Goal: Information Seeking & Learning: Learn about a topic

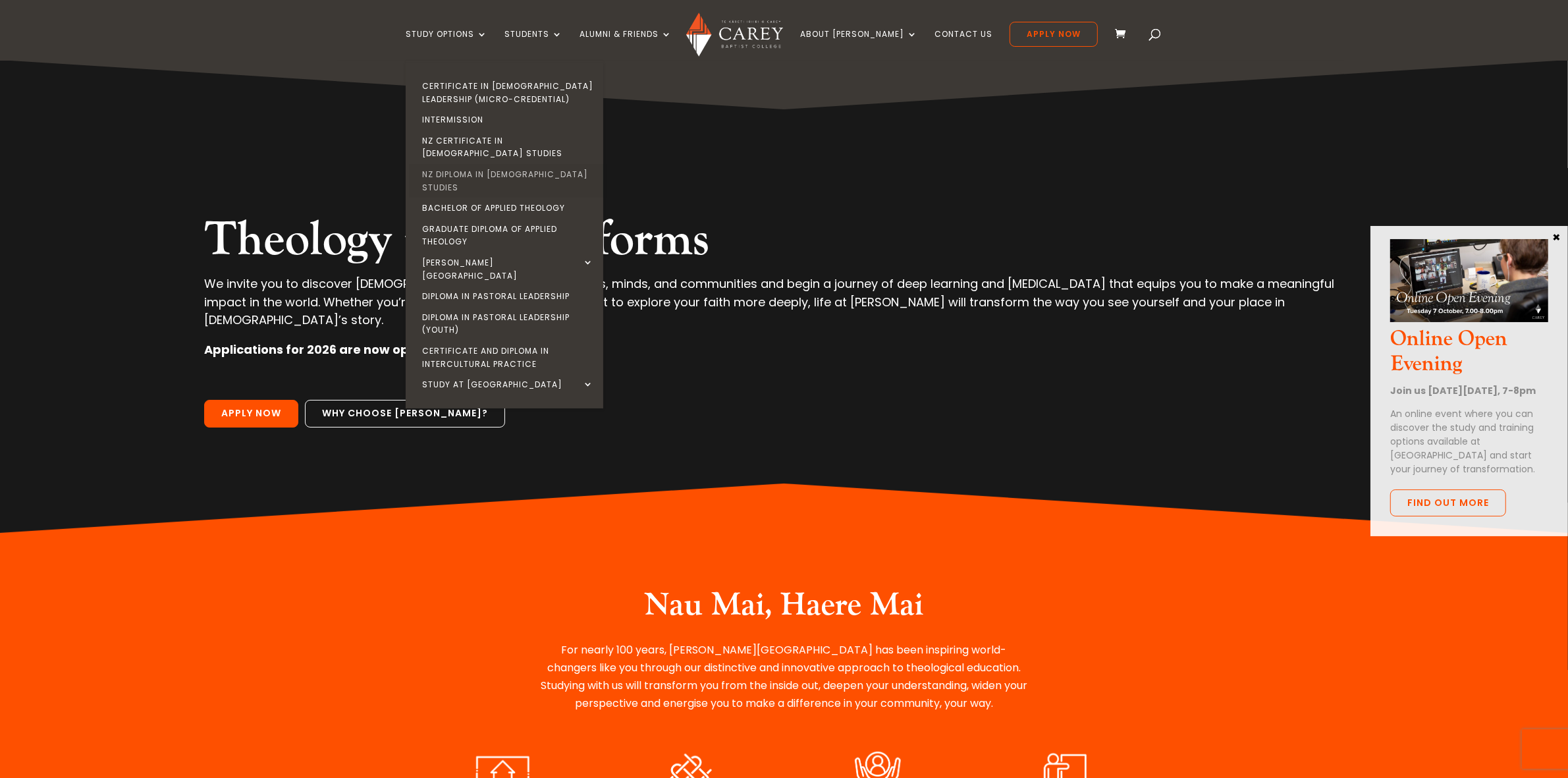
click at [528, 164] on link "NZ Diploma in [DEMOGRAPHIC_DATA] Studies" at bounding box center [508, 180] width 198 height 33
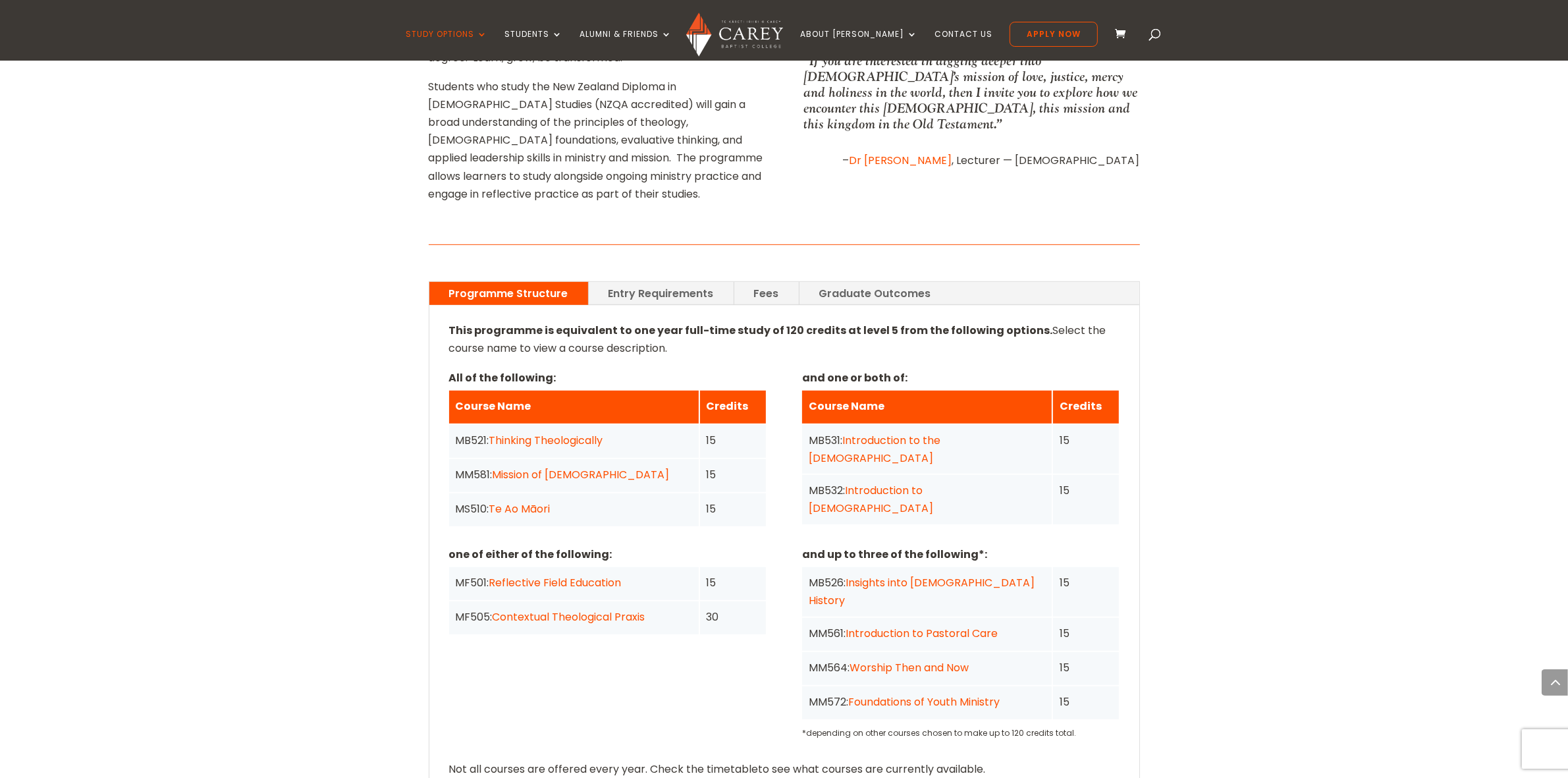
scroll to position [823, 0]
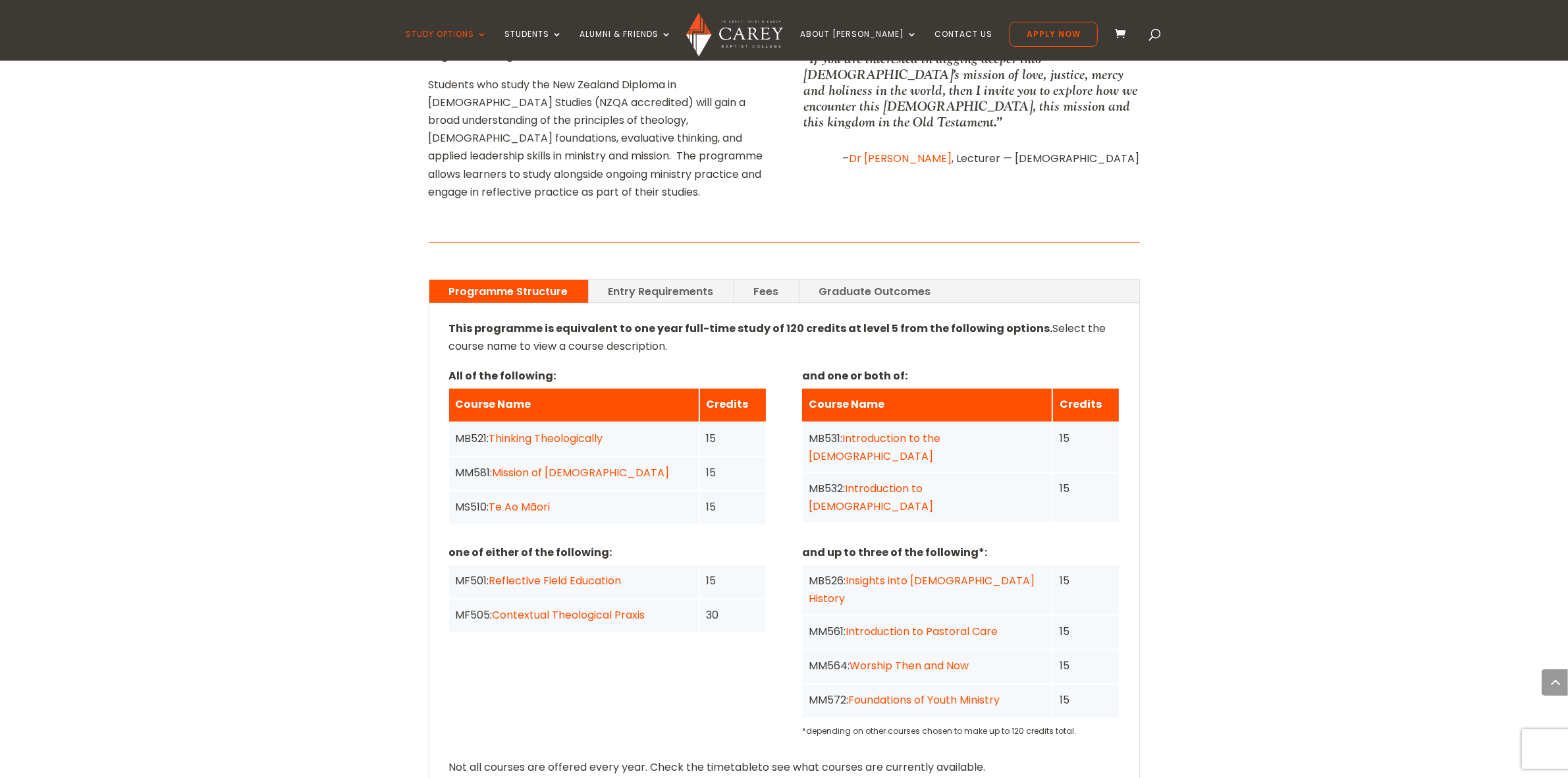
click at [646, 280] on link "Entry Requirements" at bounding box center [661, 291] width 145 height 23
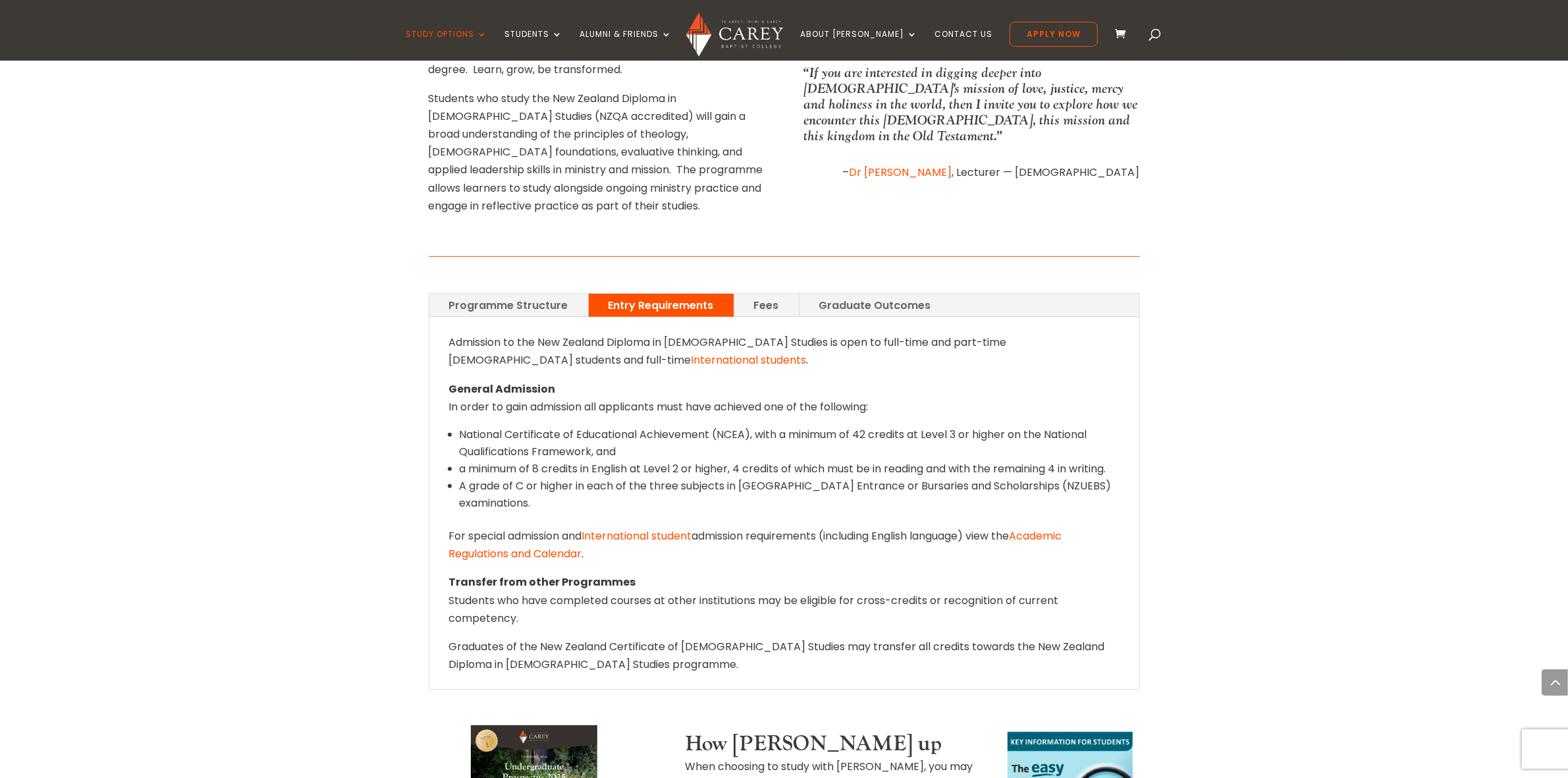
click at [837, 294] on link "Graduate Outcomes" at bounding box center [875, 305] width 152 height 23
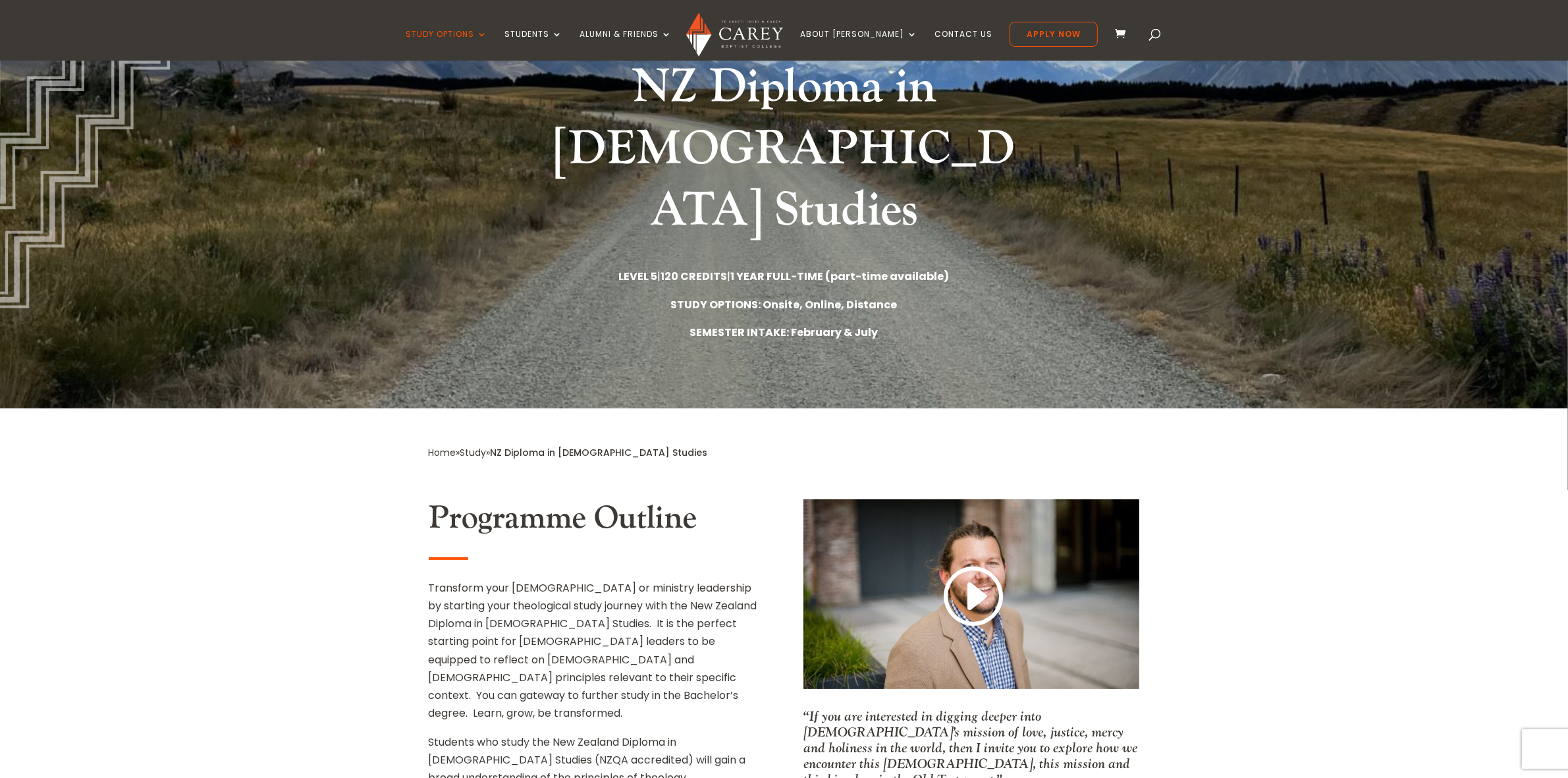
scroll to position [165, 0]
